Goal: Check status: Check status

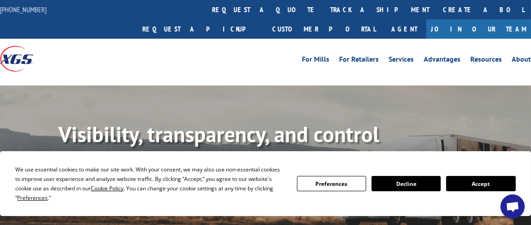
click at [324, 8] on link "track a shipment" at bounding box center [380, 9] width 113 height 19
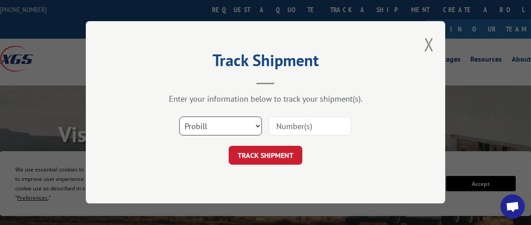
click at [239, 125] on select "Select category... Probill BOL PO" at bounding box center [220, 126] width 83 height 19
select select "bol"
click at [179, 117] on select "Select category... Probill BOL PO" at bounding box center [220, 126] width 83 height 19
click at [298, 126] on input at bounding box center [310, 126] width 83 height 19
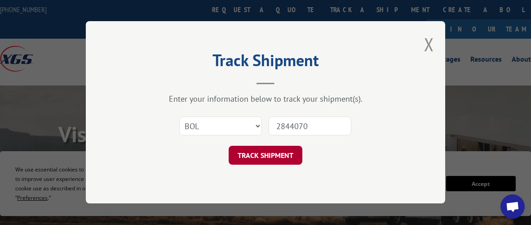
type input "2844070"
click at [268, 156] on button "TRACK SHIPMENT" at bounding box center [266, 155] width 74 height 19
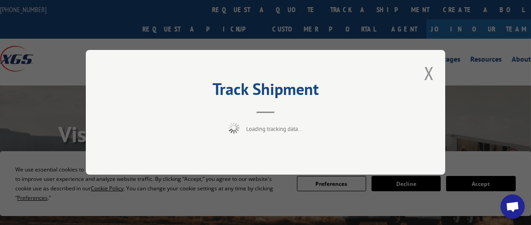
click at [268, 156] on div "Track Shipment Loading tracking data..." at bounding box center [266, 112] width 360 height 125
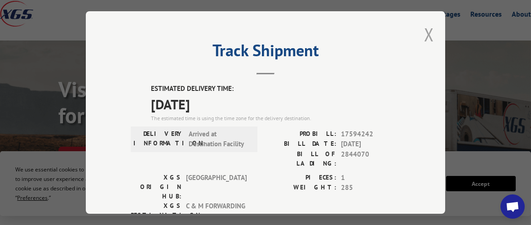
click at [426, 31] on button "Close modal" at bounding box center [429, 34] width 10 height 24
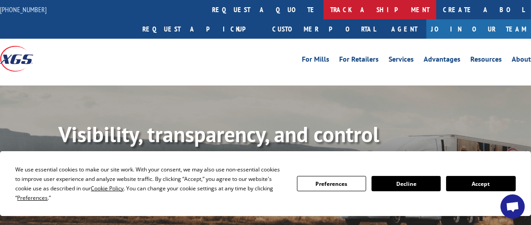
click at [324, 9] on link "track a shipment" at bounding box center [380, 9] width 113 height 19
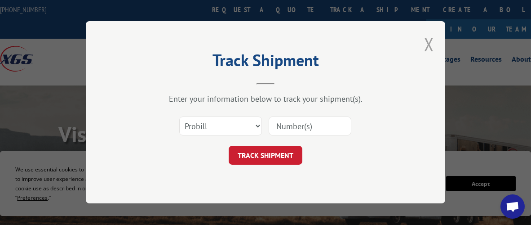
click at [429, 44] on button "Close modal" at bounding box center [429, 44] width 10 height 24
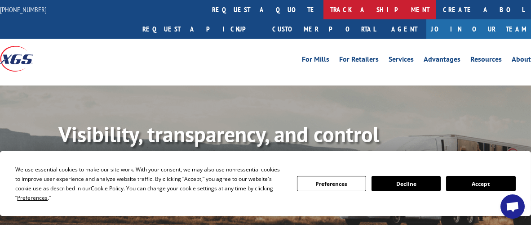
click at [324, 10] on link "track a shipment" at bounding box center [380, 9] width 113 height 19
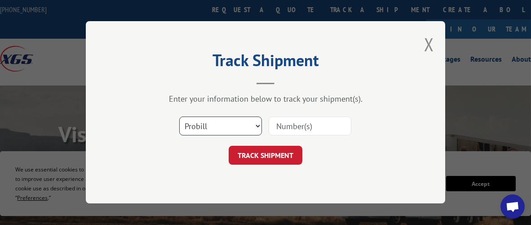
click at [257, 125] on select "Select category... Probill BOL PO" at bounding box center [220, 126] width 83 height 19
click at [389, 115] on div "Select category... Probill BOL PO" at bounding box center [266, 126] width 270 height 30
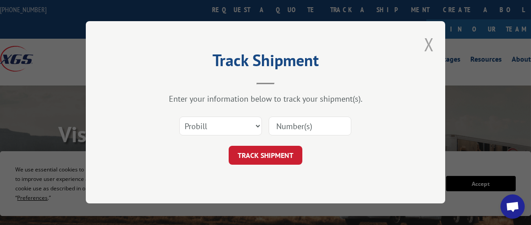
click at [429, 44] on button "Close modal" at bounding box center [429, 44] width 10 height 24
